Goal: Check status: Check status

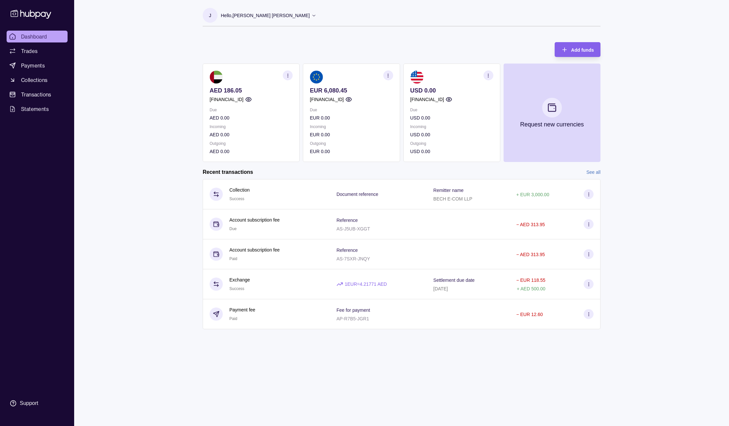
click at [330, 92] on p "EUR 6,080.45" at bounding box center [351, 90] width 83 height 7
click at [330, 91] on p "EUR 6,080.45" at bounding box center [351, 90] width 83 height 7
click at [330, 92] on p "EUR 6,080.45" at bounding box center [351, 90] width 83 height 7
click at [337, 86] on section "EUR 6,080.45 [FINANCIAL_ID] Due EUR 0.00 Incoming EUR 0.00 Outgoing EUR 0.00" at bounding box center [351, 113] width 97 height 99
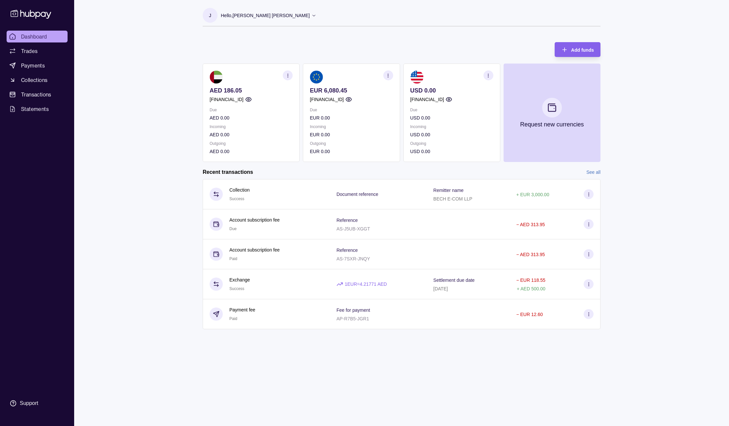
click at [336, 90] on p "EUR 6,080.45" at bounding box center [351, 90] width 83 height 7
